Goal: Check status: Check status

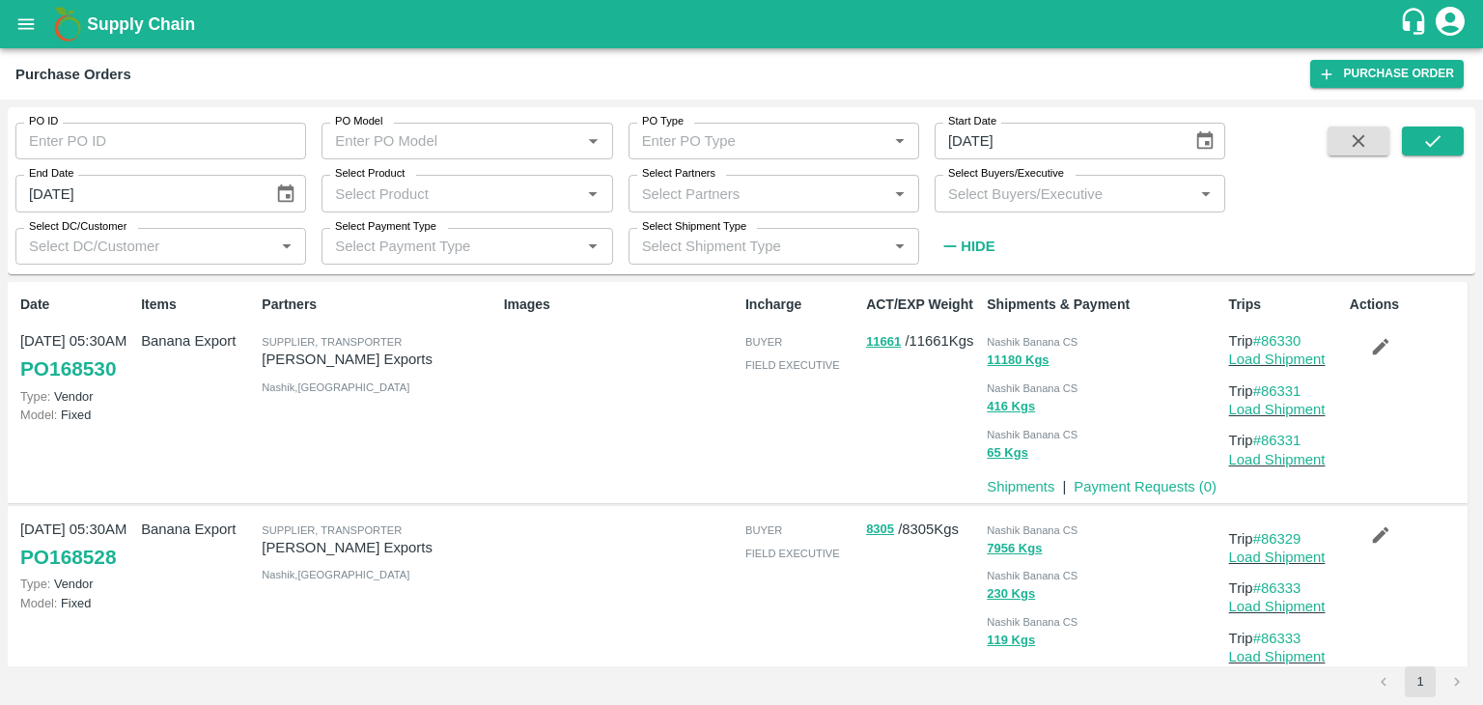
scroll to position [231, 0]
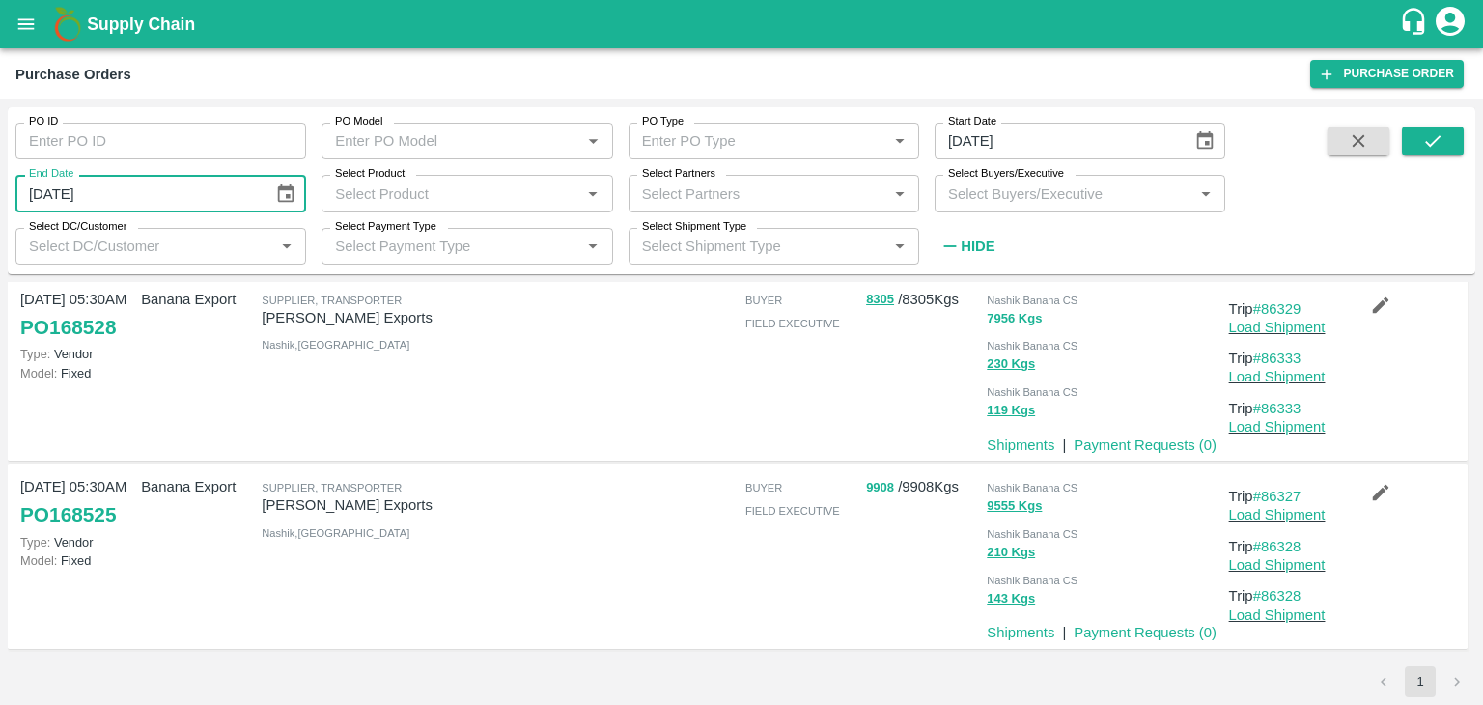
click at [198, 198] on input "[DATE]" at bounding box center [137, 193] width 244 height 37
type input "DD/08/2025"
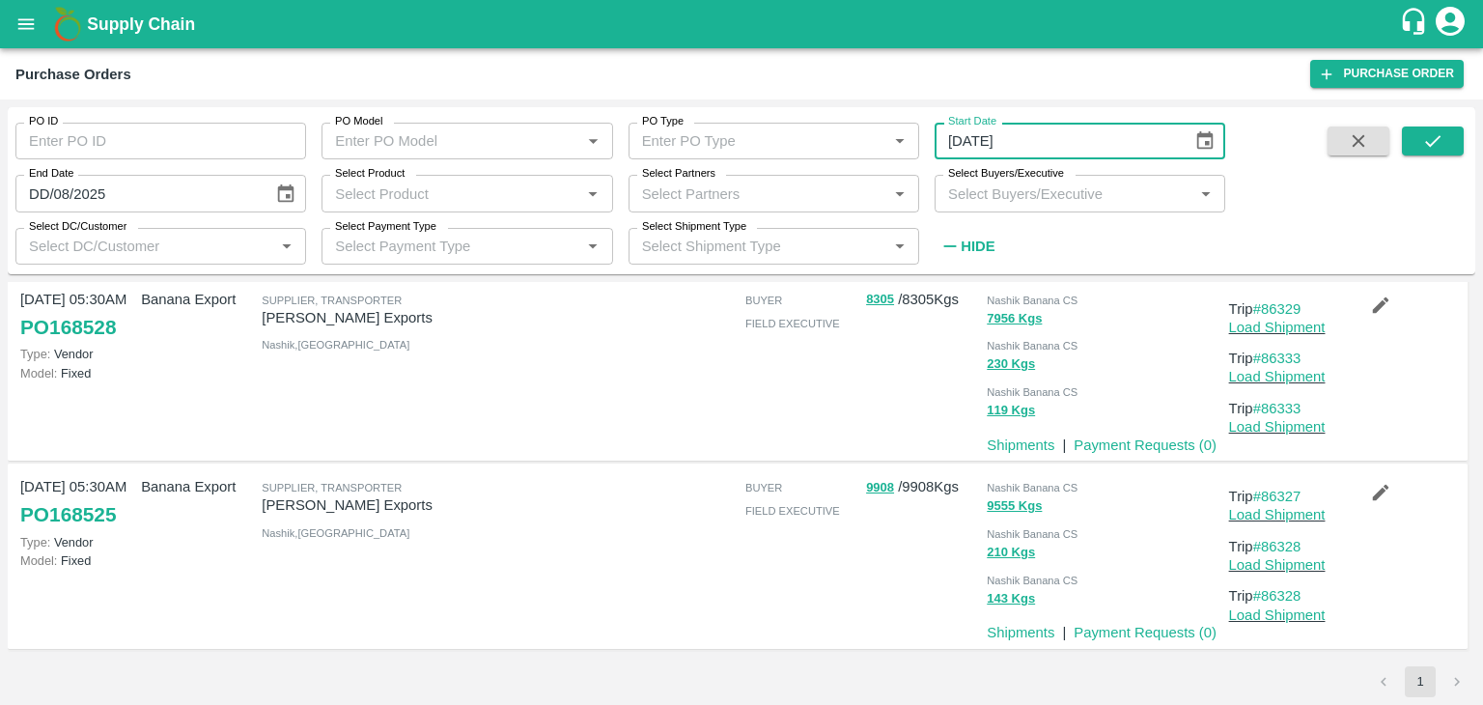
click at [998, 133] on input "[DATE]" at bounding box center [1057, 141] width 244 height 37
type input "DD/MM/YYYY"
click at [147, 174] on div "End Date DD/08/2025 End Date" at bounding box center [153, 185] width 306 height 52
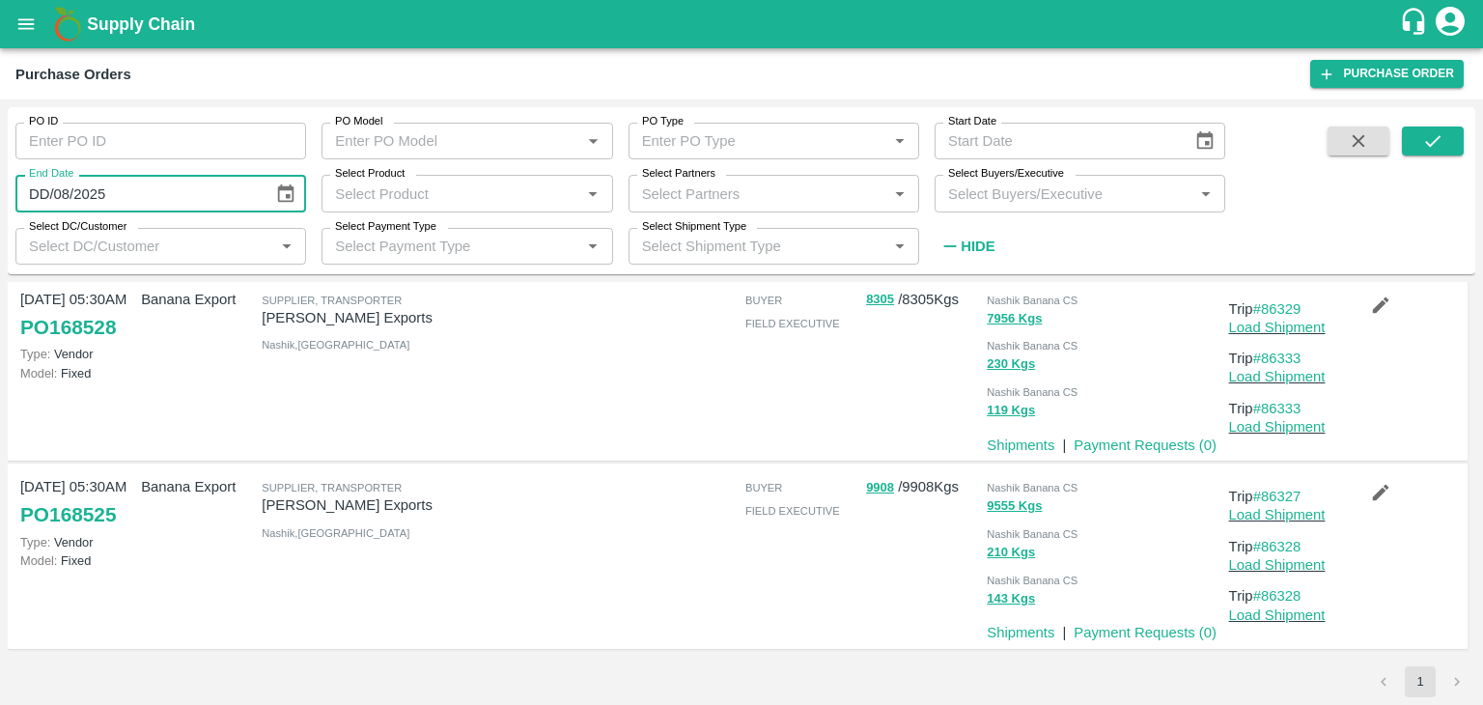
click at [155, 183] on input "DD/08/2025" at bounding box center [137, 193] width 244 height 37
click at [175, 183] on input "DD/08/2025" at bounding box center [137, 193] width 244 height 37
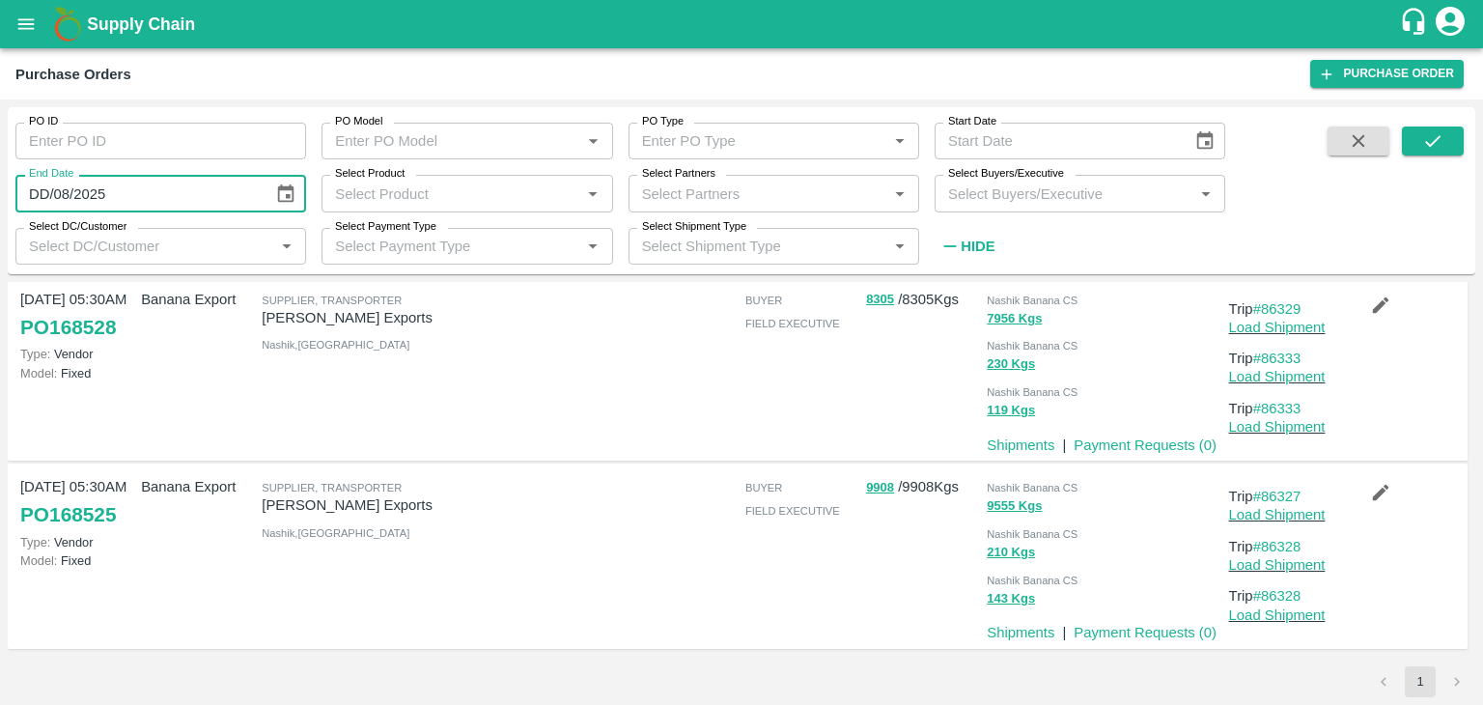
click at [186, 190] on input "DD/08/2025" at bounding box center [137, 193] width 244 height 37
type input "DD/08/2025"
click at [205, 193] on input "DD/08/2025" at bounding box center [137, 193] width 244 height 37
click at [130, 137] on input "PO ID" at bounding box center [160, 141] width 291 height 37
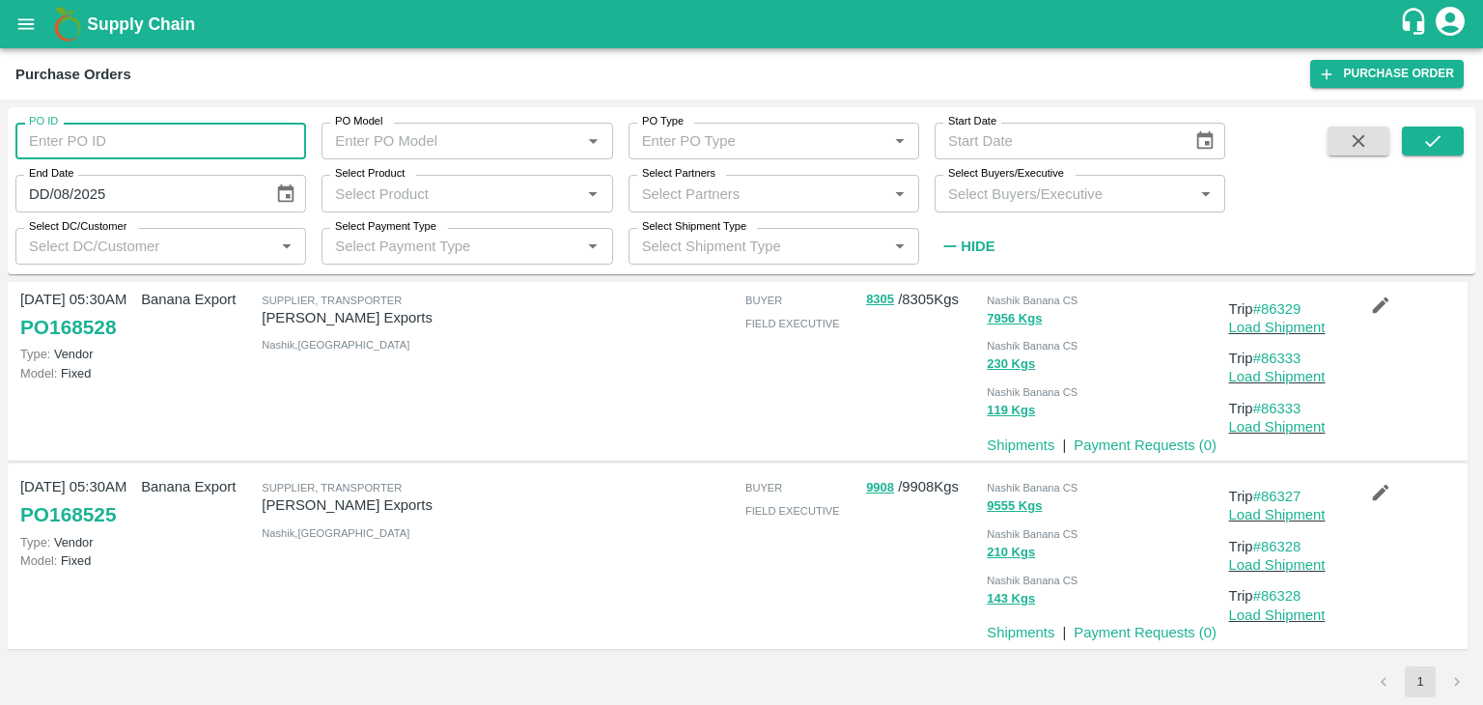
click at [130, 137] on input "PO ID" at bounding box center [160, 141] width 291 height 37
paste input "162301"
click at [1462, 148] on button "submit" at bounding box center [1433, 140] width 62 height 29
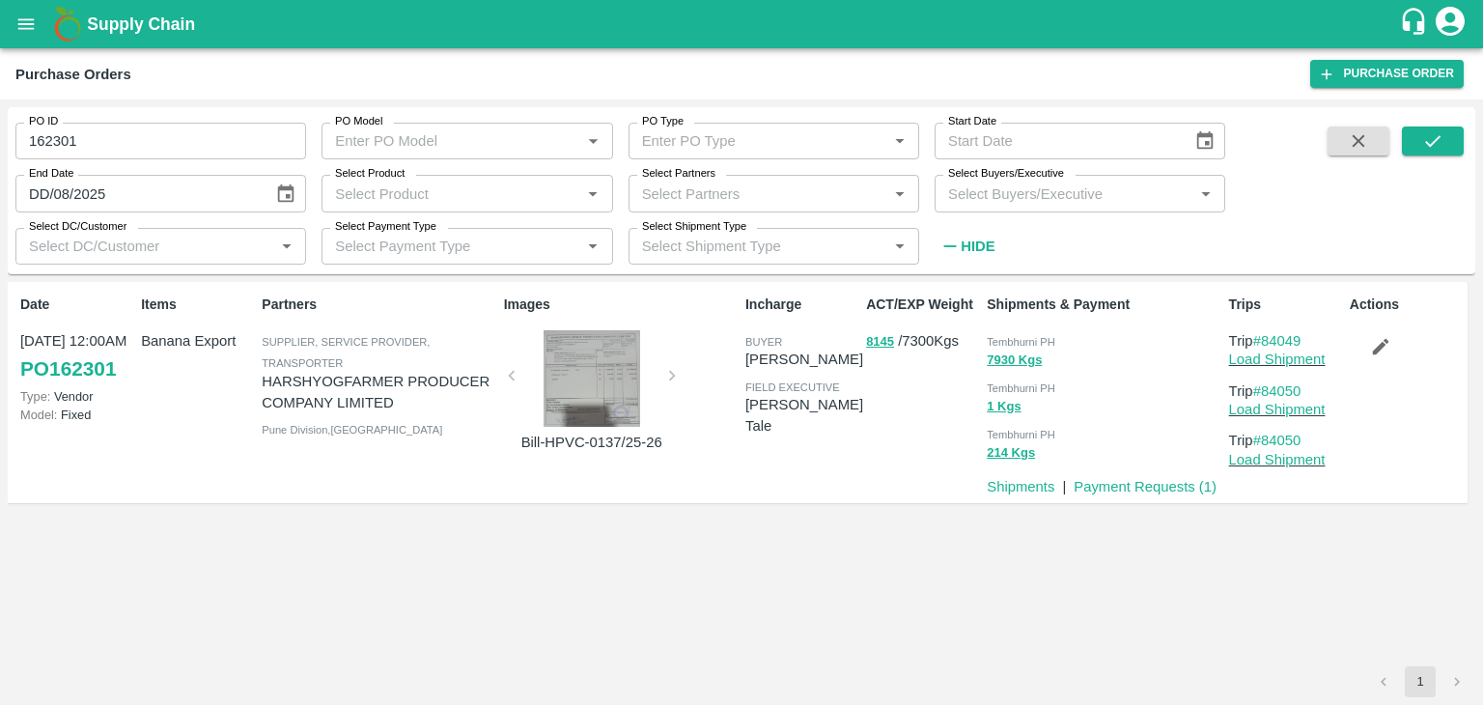
click at [185, 144] on input "162301" at bounding box center [160, 141] width 291 height 37
paste input "text"
type input "162278"
click at [1440, 146] on icon "submit" at bounding box center [1432, 140] width 21 height 21
